Goal: Check status: Check status

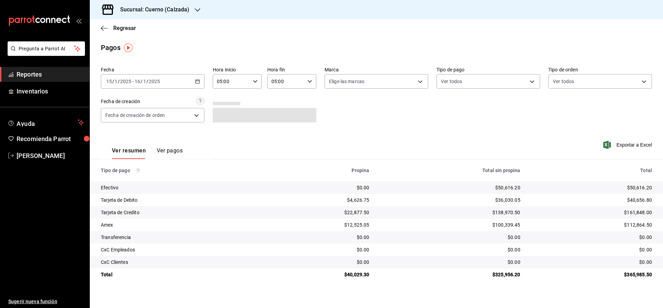
click at [149, 9] on h3 "Sucursal: Cuerno (Calzada)" at bounding box center [152, 10] width 75 height 8
click at [103, 45] on span "Clavadito (Calzada)" at bounding box center [117, 45] width 44 height 7
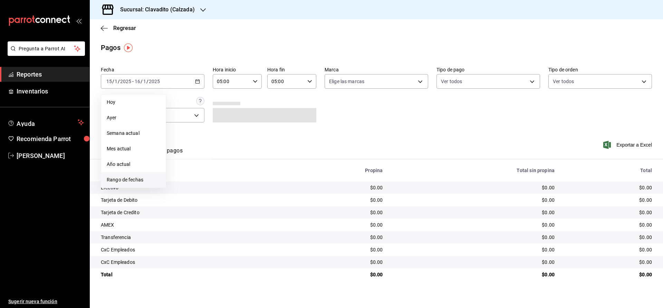
click at [121, 180] on span "Rango de fechas" at bounding box center [134, 179] width 54 height 7
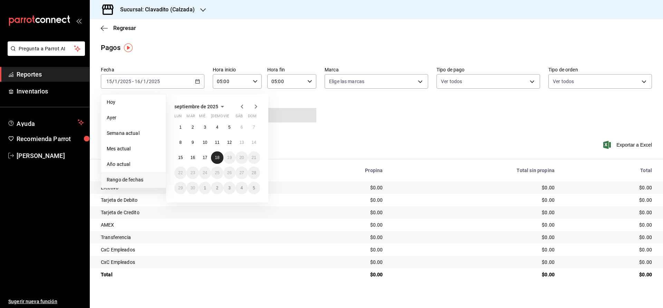
click at [217, 157] on abbr "18" at bounding box center [217, 157] width 4 height 5
click at [208, 157] on button "17" at bounding box center [205, 158] width 12 height 12
type input "00:00"
type input "23:59"
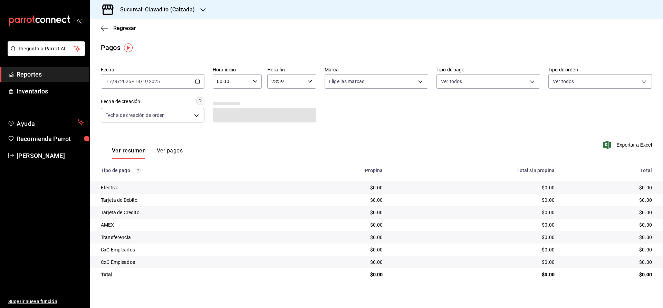
click at [257, 80] on icon "button" at bounding box center [255, 81] width 5 height 5
click at [231, 135] on button "02" at bounding box center [225, 132] width 22 height 14
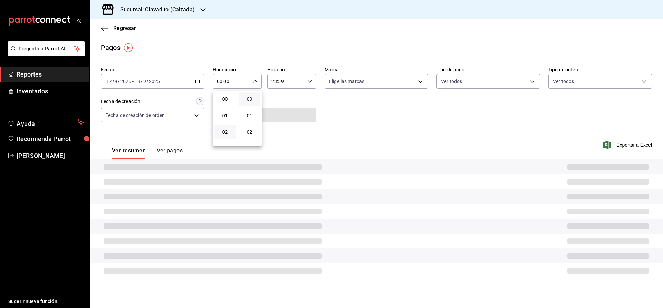
type input "02:00"
click at [350, 125] on div at bounding box center [331, 154] width 663 height 308
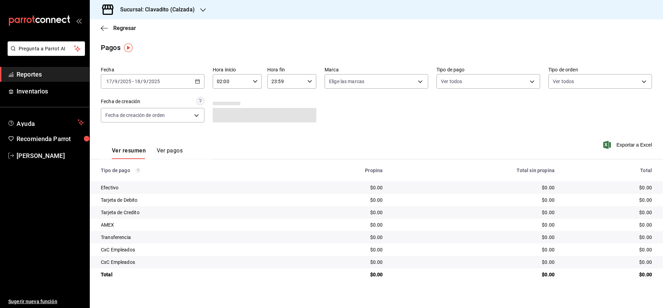
click at [311, 82] on icon "button" at bounding box center [309, 81] width 5 height 5
click at [371, 99] on div at bounding box center [331, 154] width 663 height 308
click at [369, 82] on body "Pregunta a Parrot AI Reportes Inventarios Ayuda Recomienda Parrot [PERSON_NAME]…" at bounding box center [331, 154] width 663 height 308
click at [347, 128] on span "Clavadito - Calzada" at bounding box center [385, 131] width 82 height 7
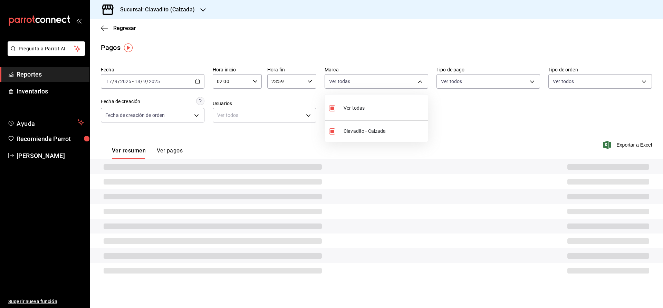
type input "7c6329b2-7c80-4d0a-92e1-359a60270725"
checkbox input "true"
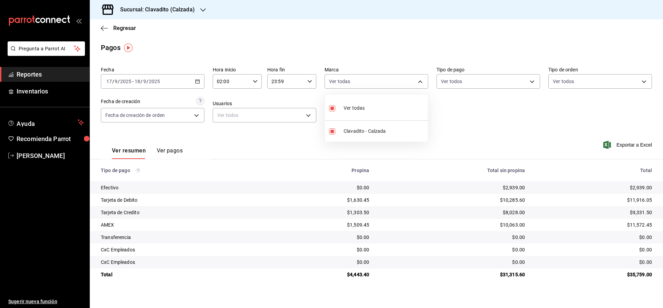
click at [463, 111] on div at bounding box center [331, 154] width 663 height 308
click at [201, 82] on div "[DATE] [DATE] - [DATE] [DATE]" at bounding box center [153, 81] width 104 height 15
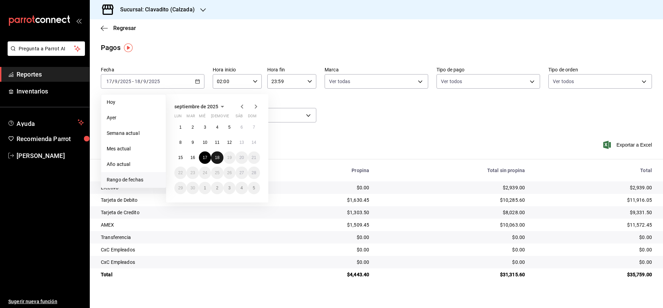
click at [220, 160] on button "18" at bounding box center [217, 158] width 12 height 12
click at [217, 155] on abbr "18" at bounding box center [217, 157] width 4 height 5
type input "00:00"
